Goal: Task Accomplishment & Management: Complete application form

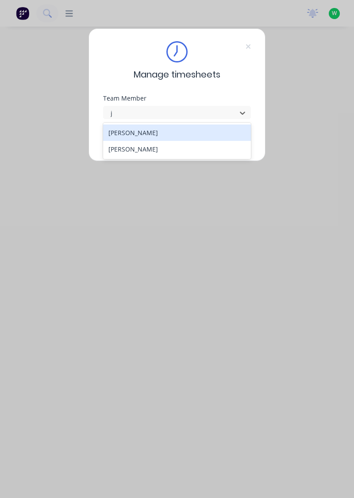
click at [166, 133] on div "[PERSON_NAME]" at bounding box center [177, 132] width 148 height 16
type input "j"
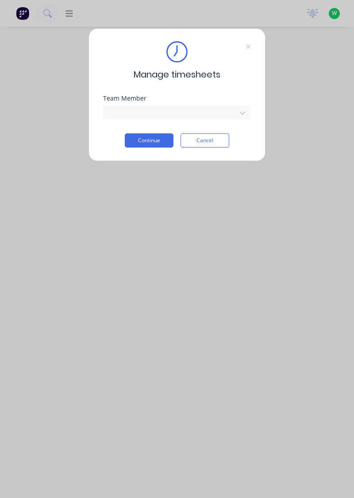
click at [153, 142] on button "Continue" at bounding box center [149, 140] width 49 height 14
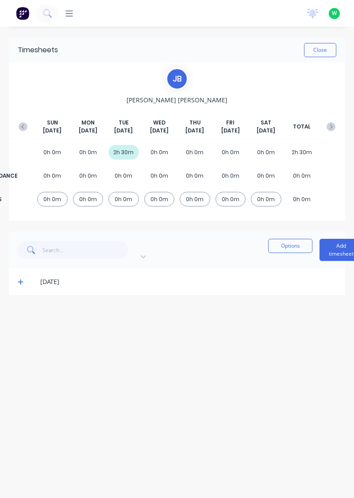
click at [320, 247] on button "Add timesheet" at bounding box center [341, 250] width 43 height 22
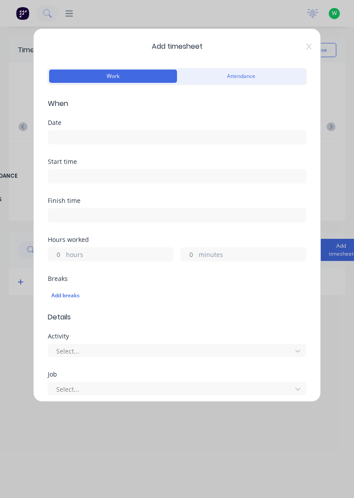
click at [92, 136] on input at bounding box center [177, 137] width 258 height 13
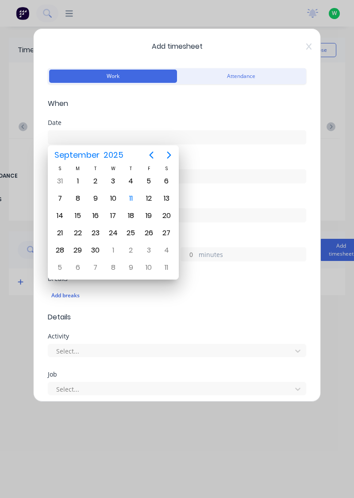
click at [132, 200] on div "11" at bounding box center [130, 198] width 13 height 13
type input "[DATE]"
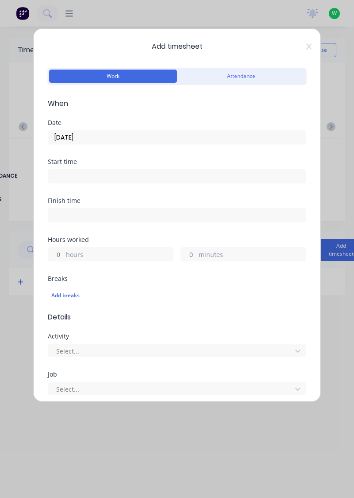
click at [102, 256] on label "hours" at bounding box center [119, 255] width 107 height 11
click at [64, 256] on input "hours" at bounding box center [55, 253] width 15 height 13
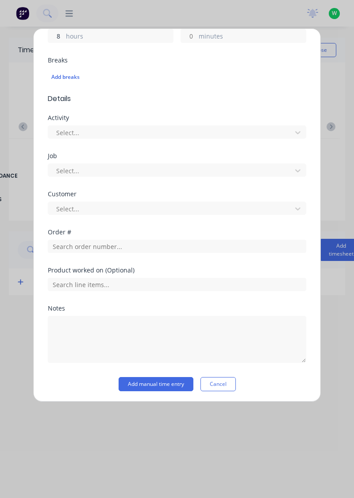
scroll to position [219, 0]
type input "8"
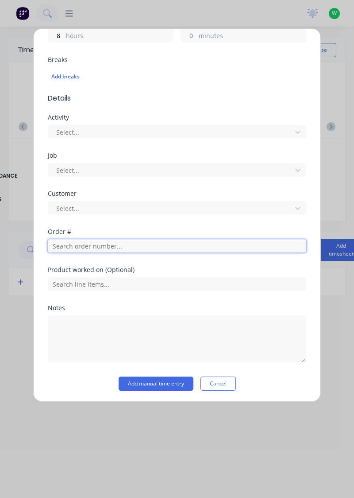
click at [101, 242] on input "text" at bounding box center [177, 245] width 258 height 13
type input "17943"
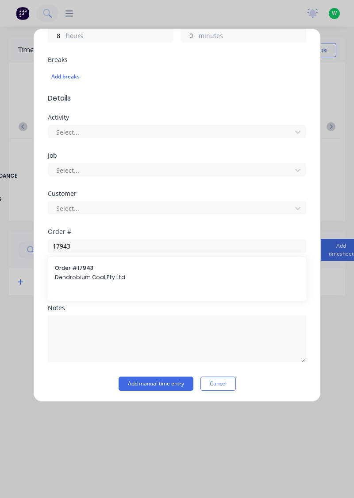
click at [94, 273] on span "Dendrobium Coal Pty Ltd" at bounding box center [177, 277] width 244 height 8
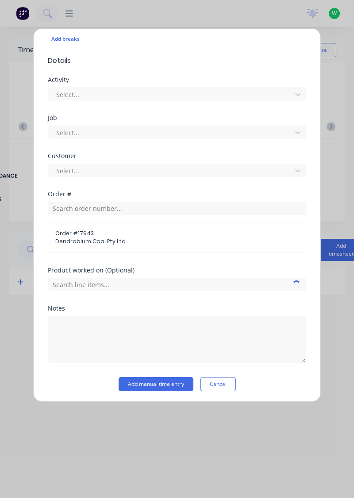
scroll to position [256, 0]
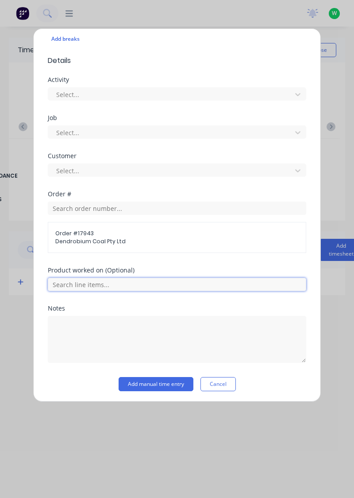
click at [146, 281] on input "text" at bounding box center [177, 284] width 258 height 13
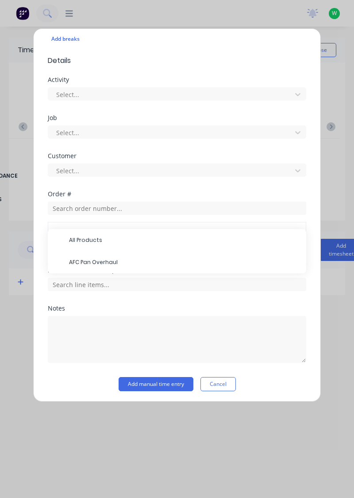
click at [106, 263] on span "AFC Pan Overhaul" at bounding box center [184, 262] width 230 height 8
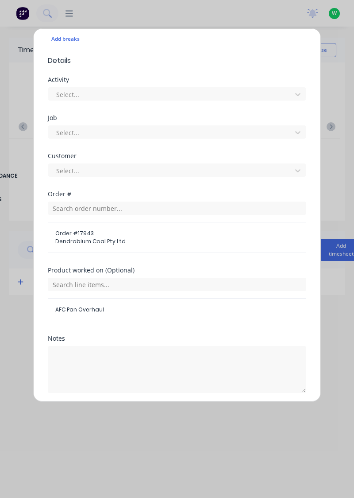
scroll to position [286, 0]
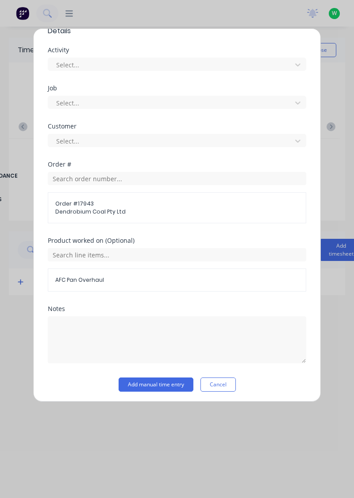
click at [163, 384] on button "Add manual time entry" at bounding box center [156, 384] width 75 height 14
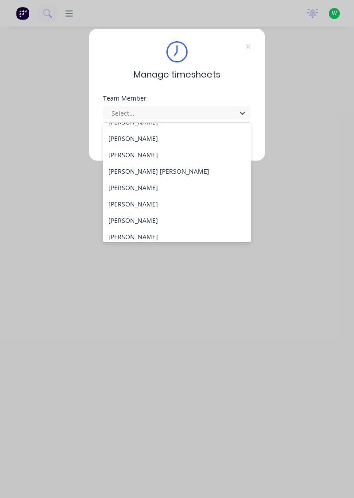
scroll to position [126, 0]
click at [149, 203] on div "[PERSON_NAME]" at bounding box center [177, 203] width 148 height 16
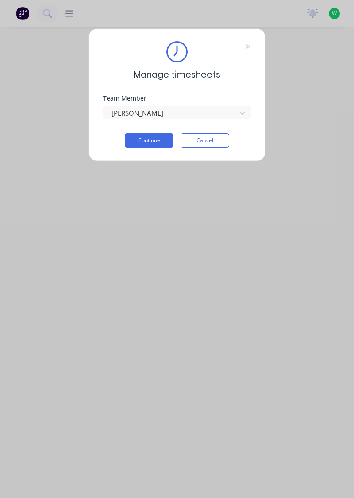
click at [158, 141] on button "Continue" at bounding box center [149, 140] width 49 height 14
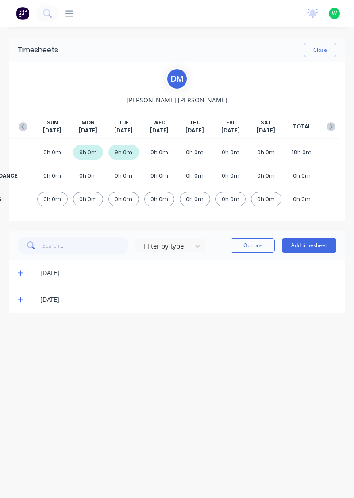
scroll to position [3, 0]
click at [310, 243] on button "Add timesheet" at bounding box center [309, 245] width 54 height 14
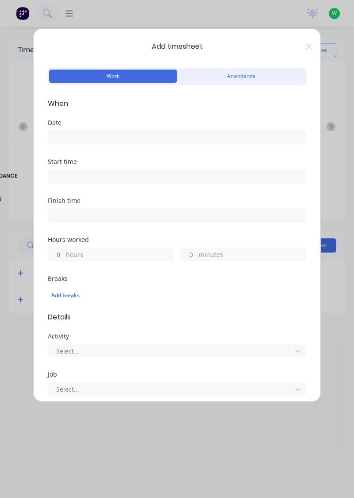
click at [116, 138] on input at bounding box center [177, 137] width 258 height 13
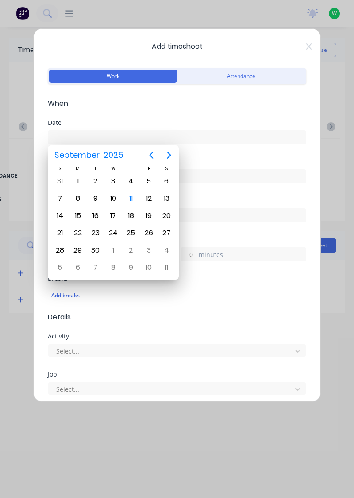
click at [116, 199] on div "10" at bounding box center [113, 198] width 13 height 13
type input "10/09/2025"
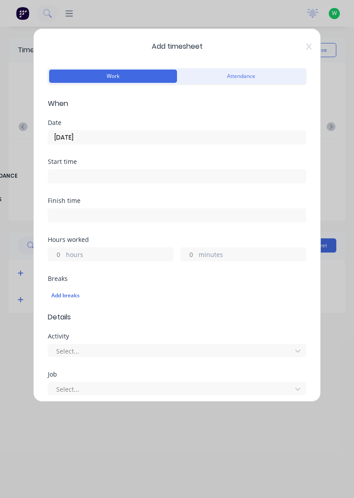
click at [109, 257] on label "hours" at bounding box center [119, 255] width 107 height 11
click at [64, 257] on input "hours" at bounding box center [55, 253] width 15 height 13
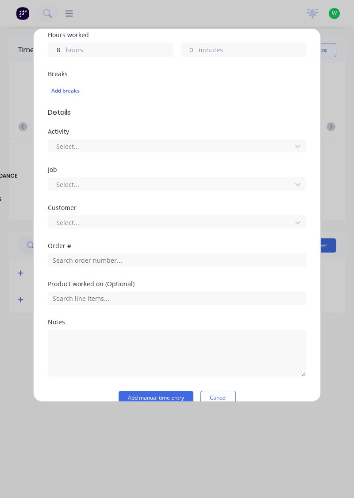
scroll to position [219, 0]
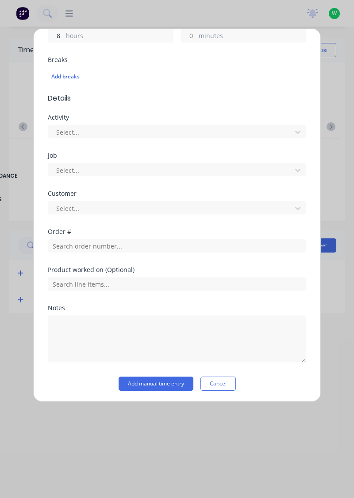
type input "8"
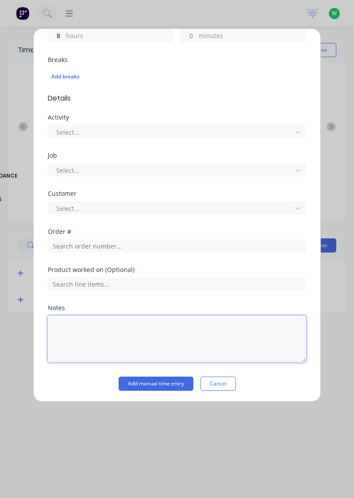
click at [121, 326] on textarea at bounding box center [177, 338] width 258 height 47
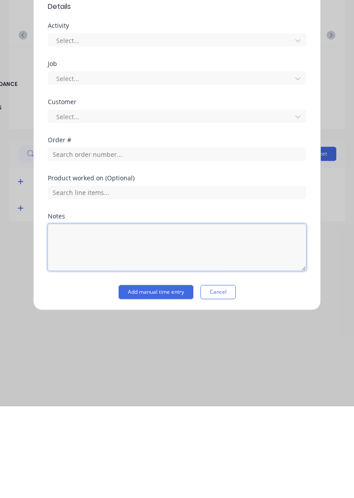
scroll to position [3, 0]
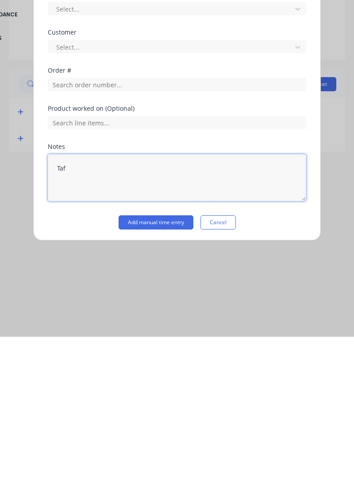
type textarea "Tafe"
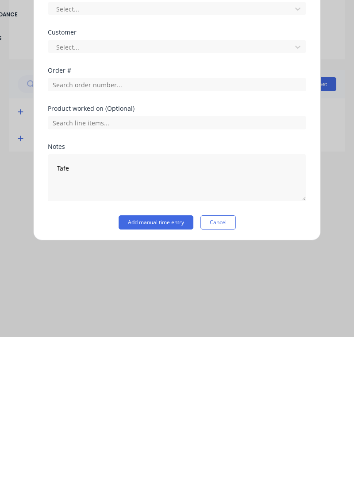
click at [165, 383] on button "Add manual time entry" at bounding box center [156, 383] width 75 height 14
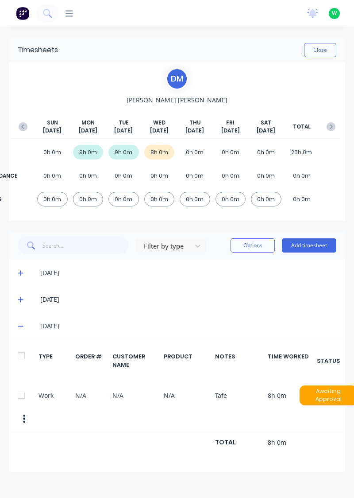
click at [325, 243] on button "Add timesheet" at bounding box center [309, 245] width 54 height 14
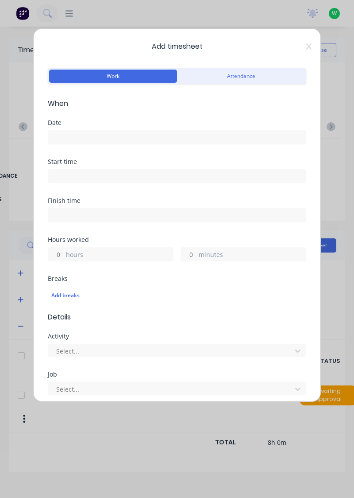
click at [116, 133] on input at bounding box center [177, 137] width 258 height 13
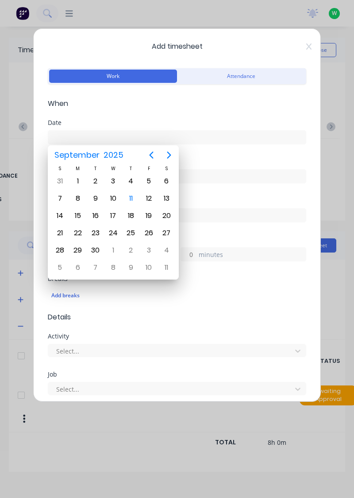
click at [132, 194] on div "11" at bounding box center [130, 198] width 13 height 13
type input "[DATE]"
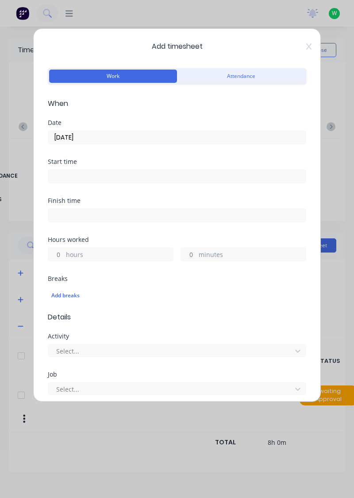
click at [114, 217] on input at bounding box center [177, 214] width 258 height 13
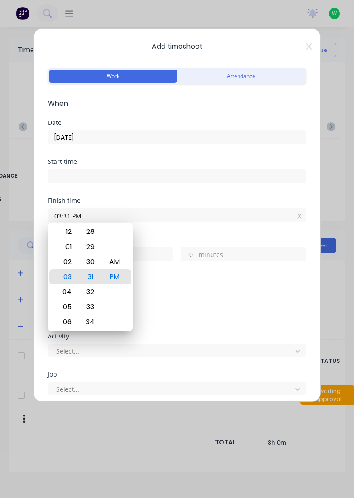
click at [159, 216] on input "03:31 PM" at bounding box center [177, 214] width 258 height 13
type input "0"
click at [294, 299] on div "Add breaks" at bounding box center [176, 295] width 251 height 12
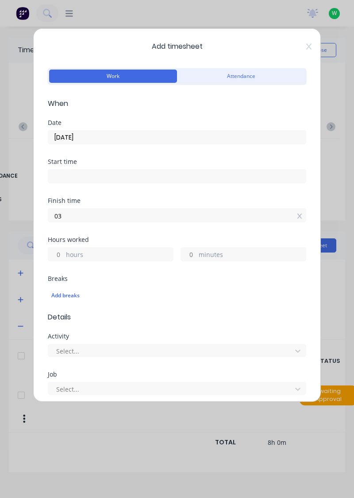
type input "0"
click at [119, 253] on div "hours" at bounding box center [111, 254] width 126 height 14
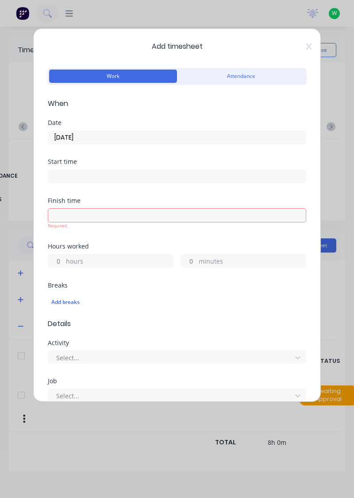
click at [100, 261] on label "hours" at bounding box center [119, 261] width 107 height 11
click at [64, 261] on input "hours" at bounding box center [55, 260] width 15 height 13
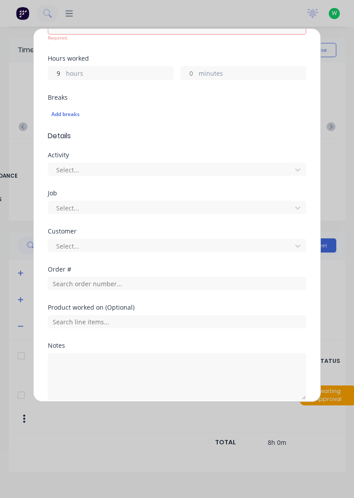
scroll to position [188, 0]
type input "9"
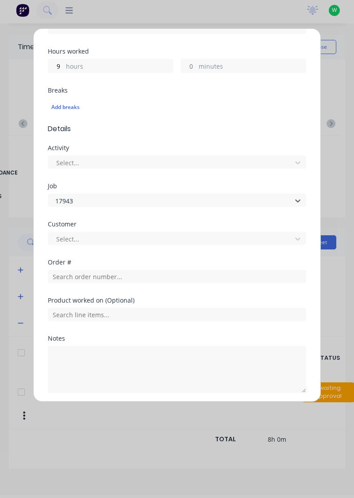
scroll to position [0, 0]
type input "1"
click at [329, 313] on div "Add timesheet Work Attendance When Date 11/09/2025 Start time Finish time Hours…" at bounding box center [177, 249] width 354 height 498
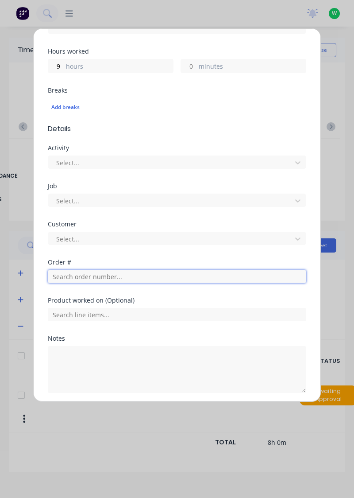
click at [138, 277] on input "text" at bounding box center [177, 276] width 258 height 13
type input "17943"
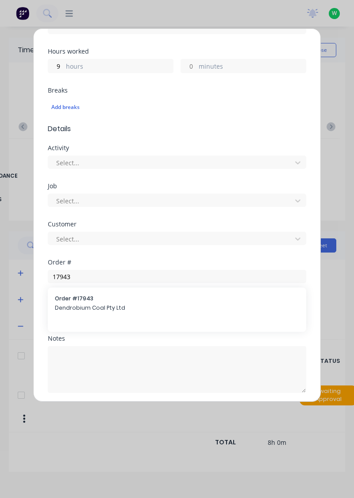
click at [94, 307] on span "Dendrobium Coal Pty Ltd" at bounding box center [177, 308] width 244 height 8
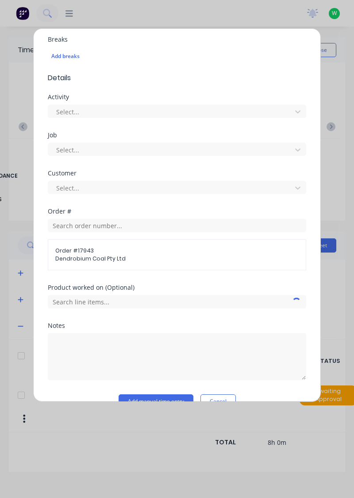
scroll to position [256, 0]
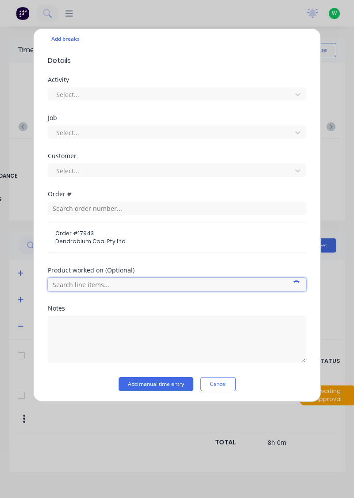
click at [144, 282] on input "text" at bounding box center [177, 284] width 258 height 13
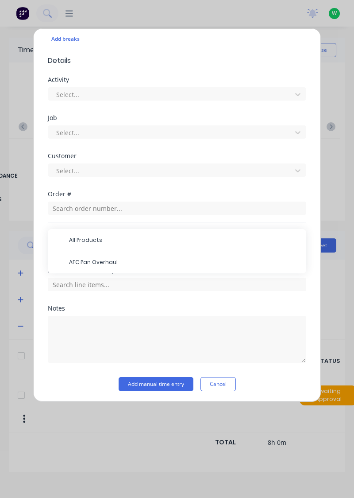
click at [101, 262] on span "AFC Pan Overhaul" at bounding box center [184, 262] width 230 height 8
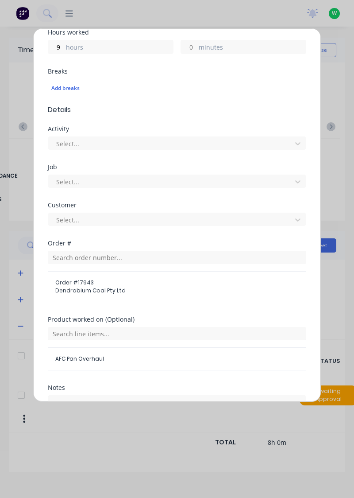
scroll to position [286, 0]
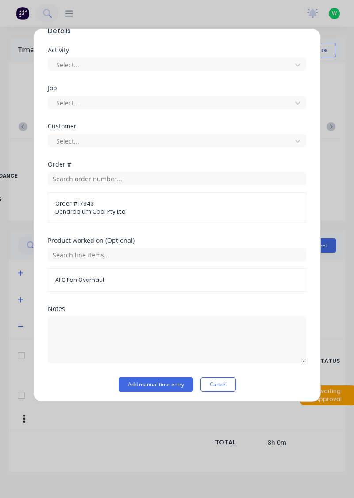
click at [169, 379] on button "Add manual time entry" at bounding box center [156, 384] width 75 height 14
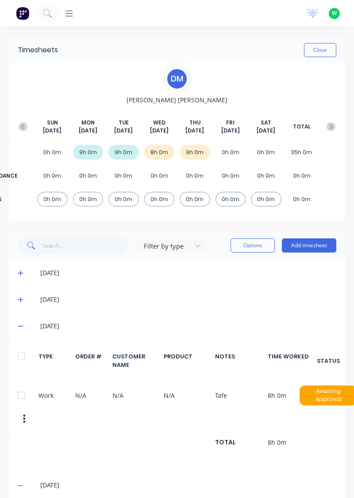
click at [327, 47] on button "Close" at bounding box center [320, 50] width 32 height 14
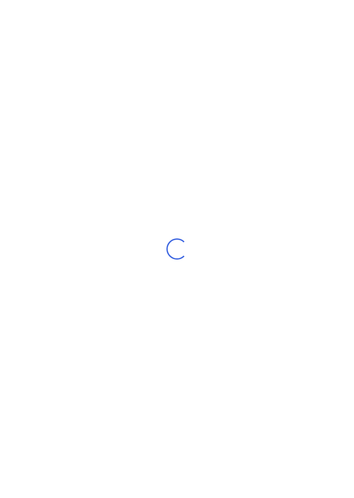
scroll to position [3, 0]
